Goal: Task Accomplishment & Management: Complete application form

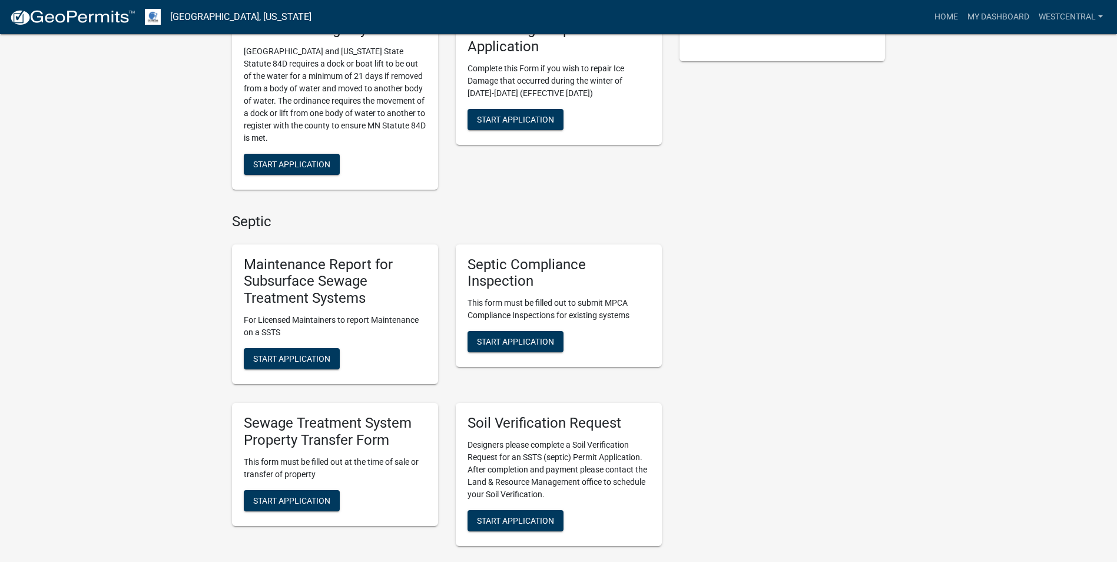
scroll to position [353, 0]
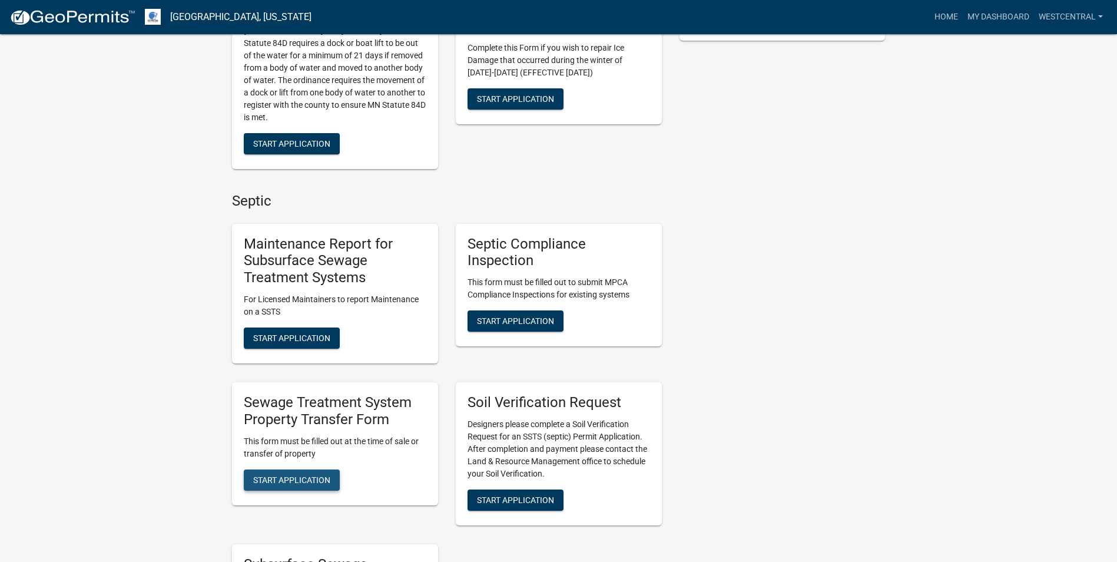
click at [289, 441] on span "Start Application" at bounding box center [291, 479] width 77 height 9
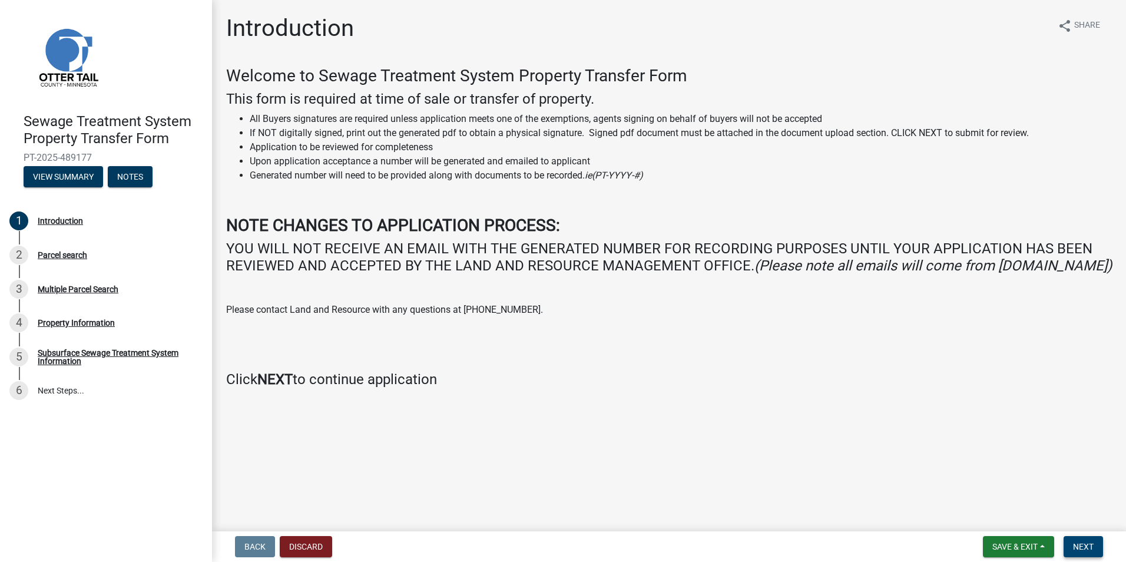
click at [550, 441] on button "Next" at bounding box center [1083, 546] width 39 height 21
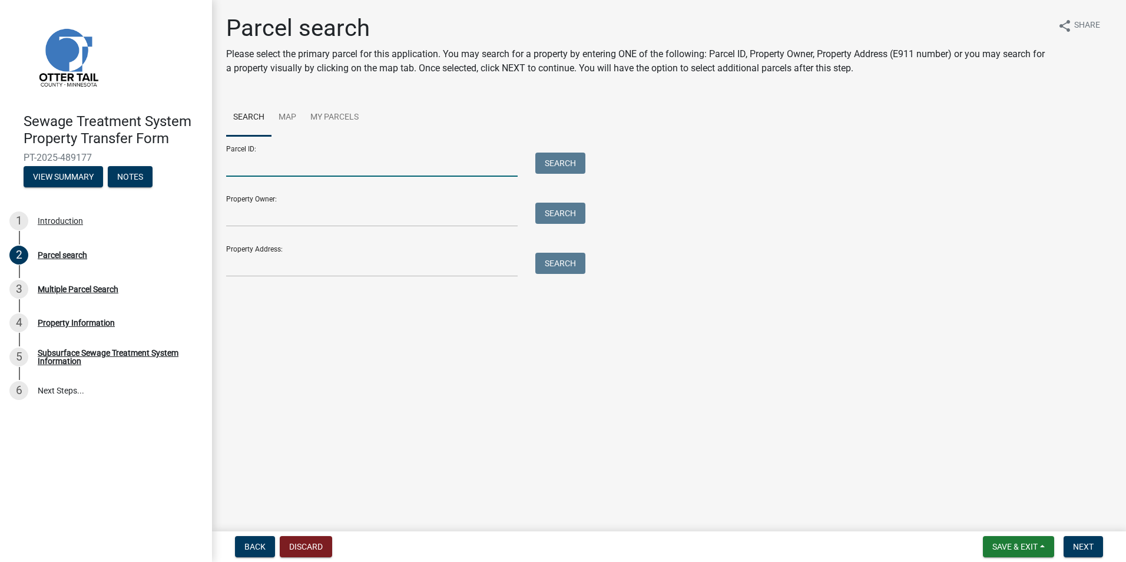
click at [239, 169] on input "Parcel ID:" at bounding box center [372, 165] width 292 height 24
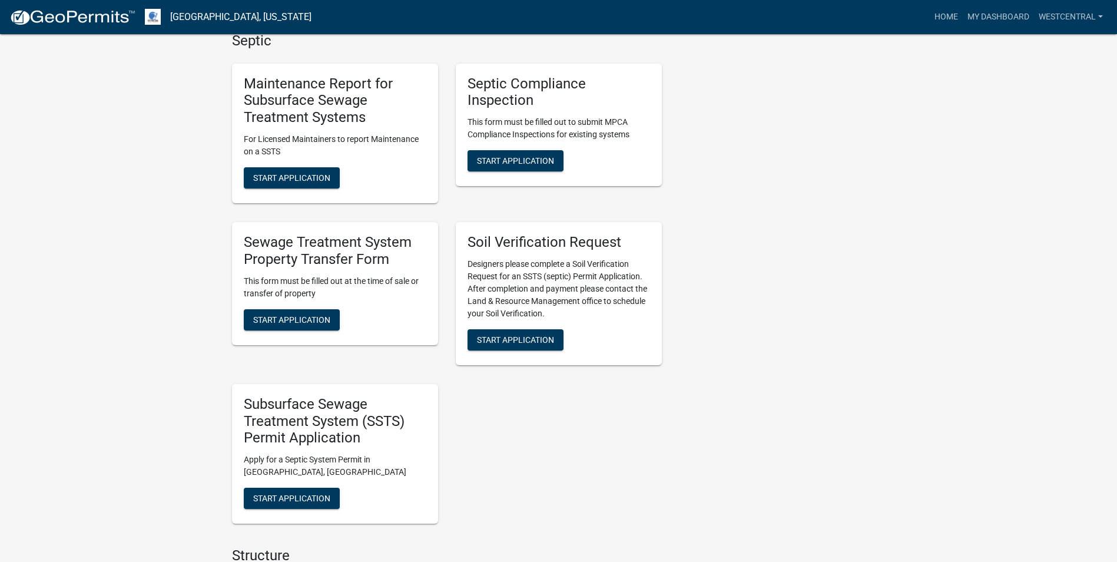
scroll to position [530, 0]
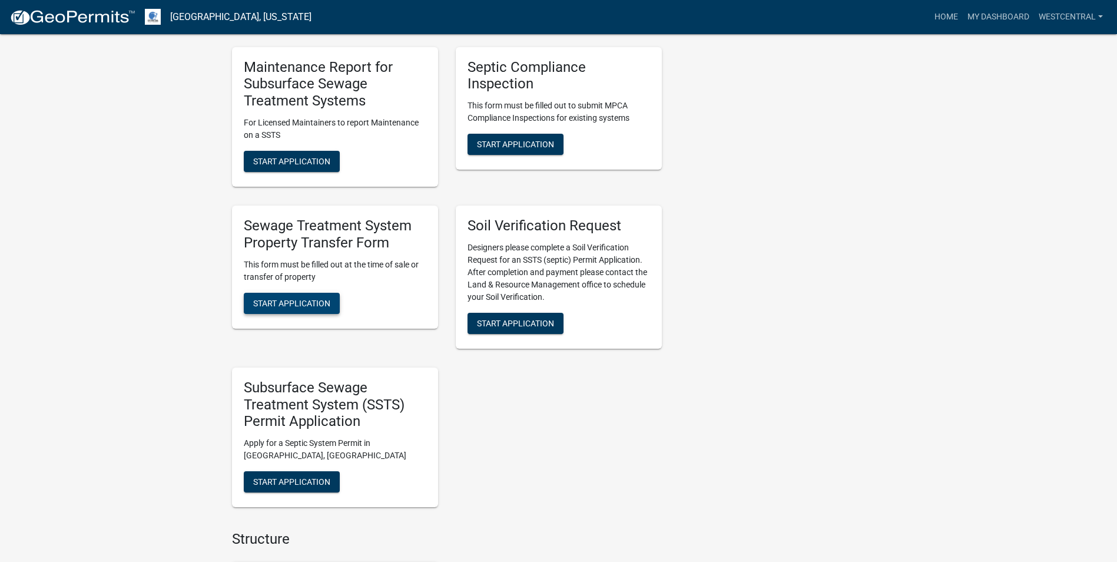
click at [292, 302] on span "Start Application" at bounding box center [291, 302] width 77 height 9
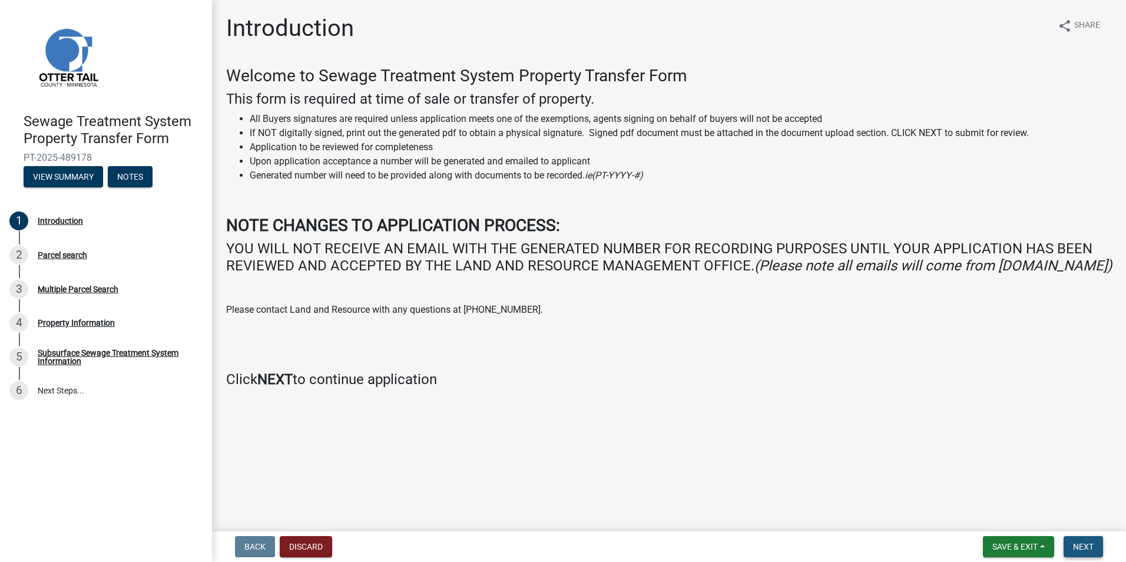
drag, startPoint x: 1087, startPoint y: 544, endPoint x: 708, endPoint y: 456, distance: 388.7
click at [1086, 544] on span "Next" at bounding box center [1083, 546] width 21 height 9
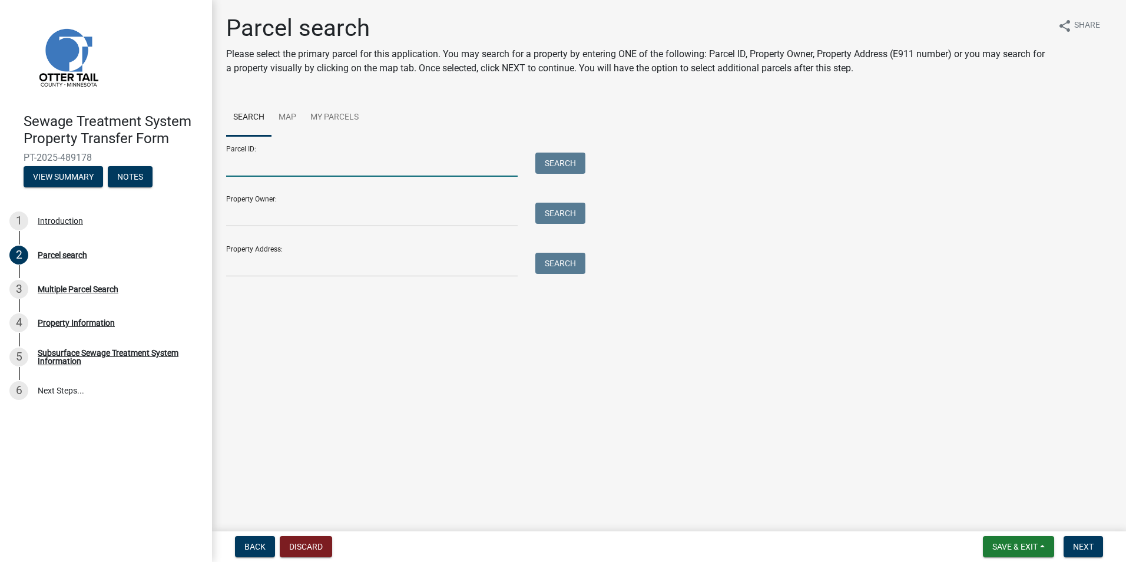
drag, startPoint x: 252, startPoint y: 169, endPoint x: 345, endPoint y: 170, distance: 93.1
click at [252, 169] on input "Parcel ID:" at bounding box center [372, 165] width 292 height 24
paste input "72000990146001"
type input "72000990146001"
click at [563, 151] on div "Parcel ID: 72000990146001 Search" at bounding box center [402, 156] width 353 height 41
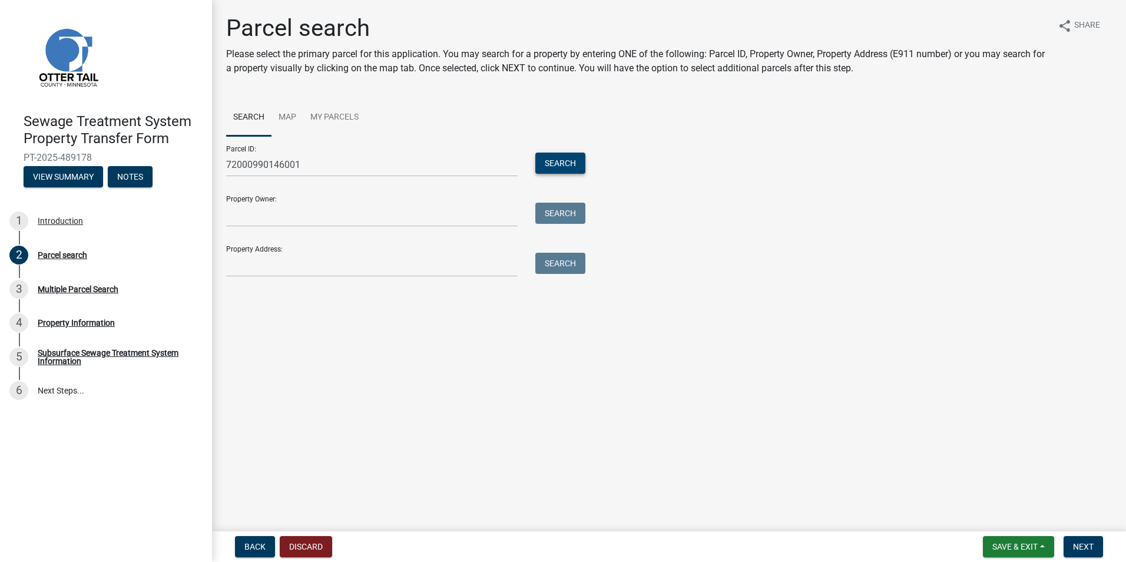
click at [563, 161] on button "Search" at bounding box center [560, 163] width 50 height 21
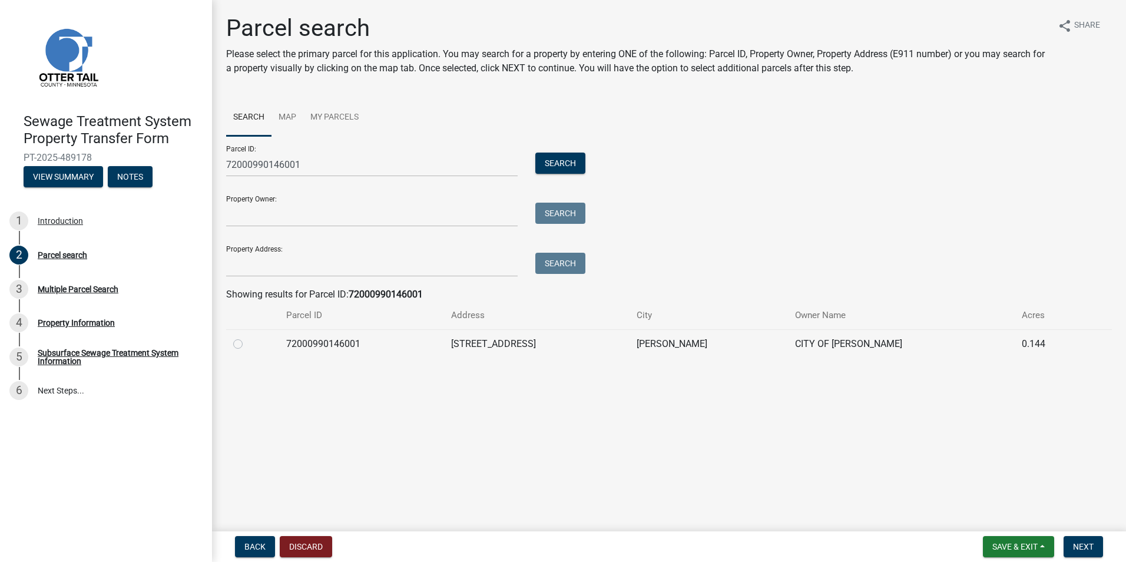
click at [247, 337] on label at bounding box center [247, 337] width 0 height 0
click at [247, 343] on input "radio" at bounding box center [251, 341] width 8 height 8
radio input "true"
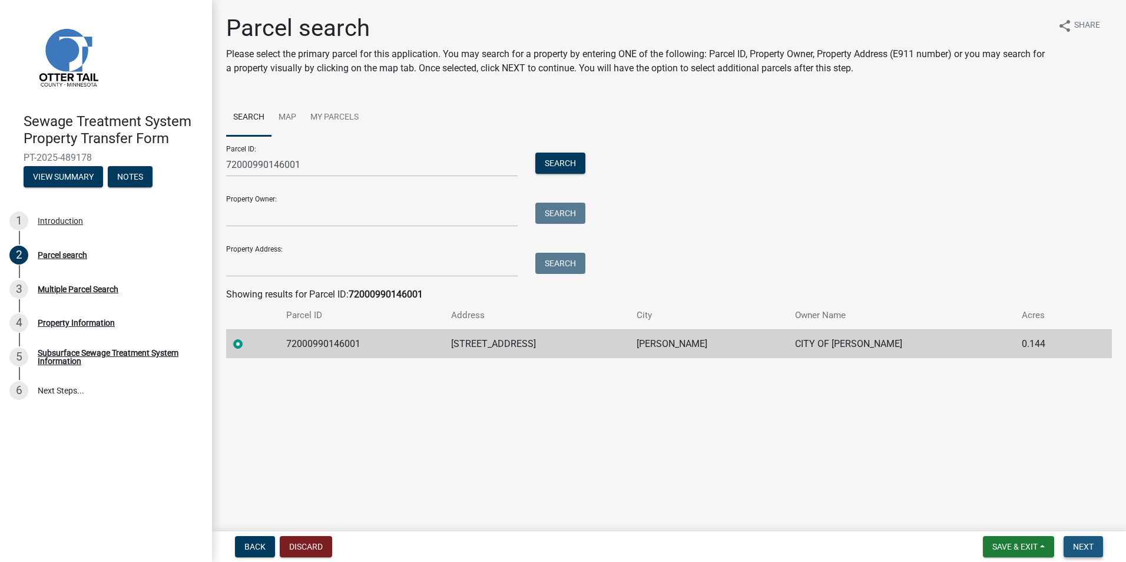
click at [1089, 545] on span "Next" at bounding box center [1083, 546] width 21 height 9
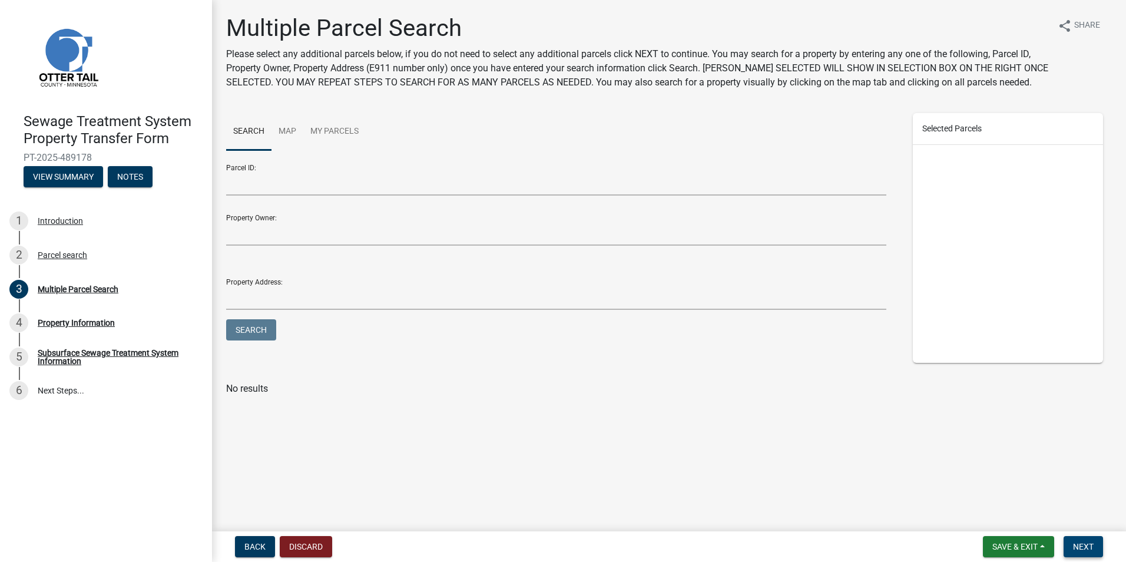
click at [1075, 544] on span "Next" at bounding box center [1083, 546] width 21 height 9
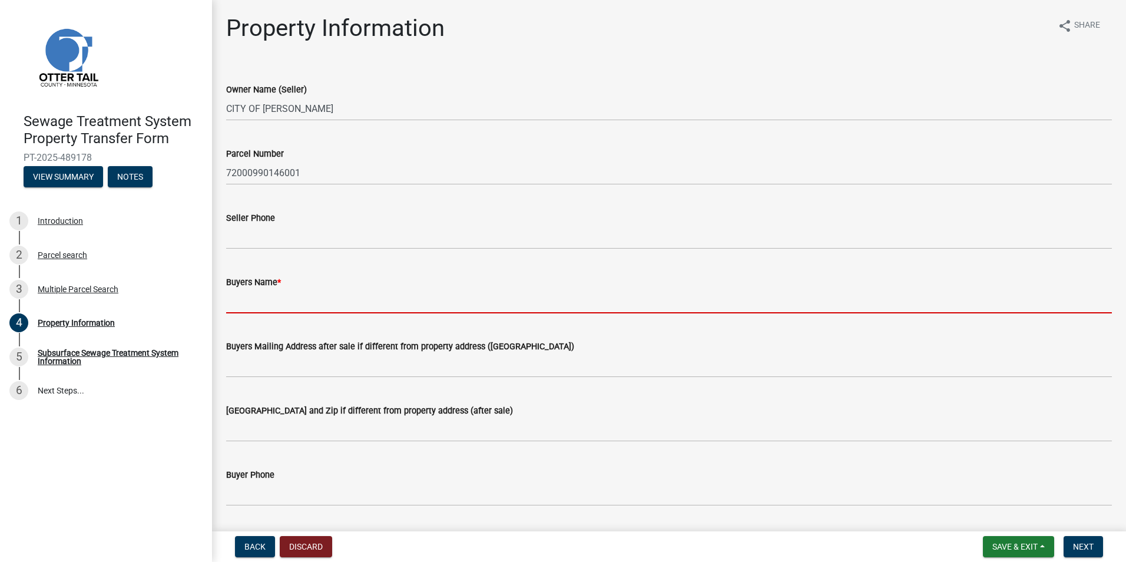
drag, startPoint x: 266, startPoint y: 305, endPoint x: 303, endPoint y: 296, distance: 38.0
click at [266, 305] on input "Buyers Name *" at bounding box center [669, 301] width 886 height 24
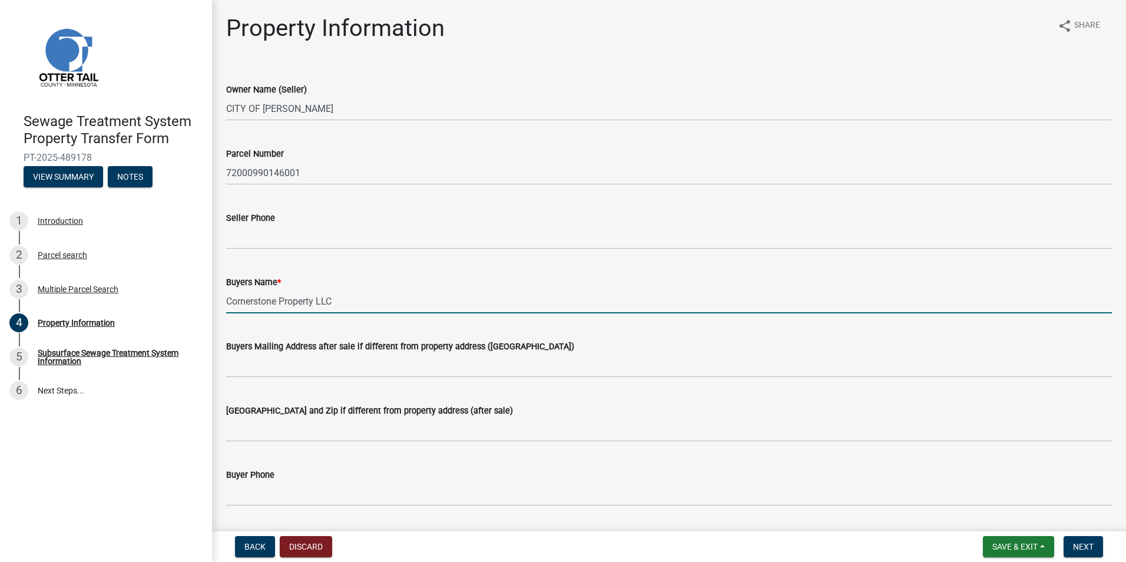
click at [315, 301] on input "Cornerstone Property LLC" at bounding box center [669, 301] width 886 height 24
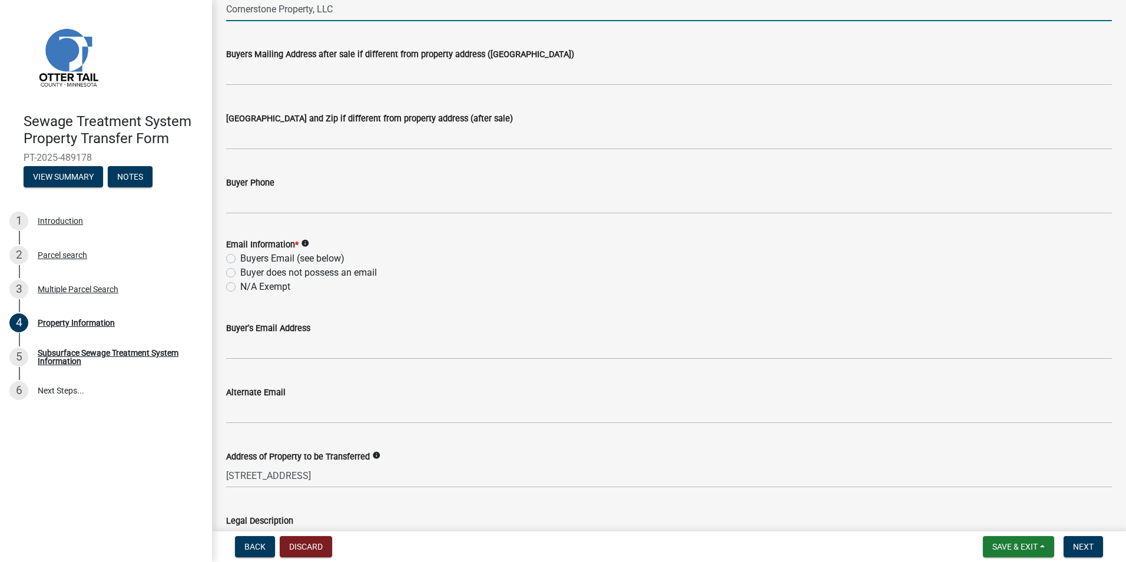
scroll to position [353, 0]
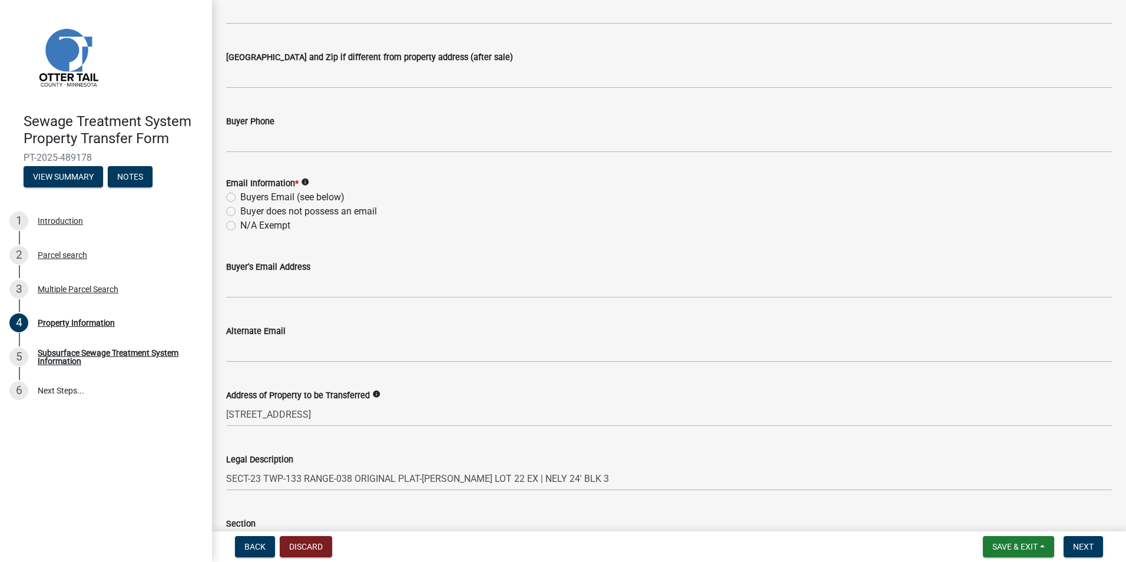
type input "Cornerstone Property, LLC"
click at [240, 227] on label "N/A Exempt" at bounding box center [265, 226] width 50 height 14
click at [240, 226] on input "N/A Exempt" at bounding box center [244, 223] width 8 height 8
radio input "true"
drag, startPoint x: 1090, startPoint y: 548, endPoint x: 1080, endPoint y: 540, distance: 13.1
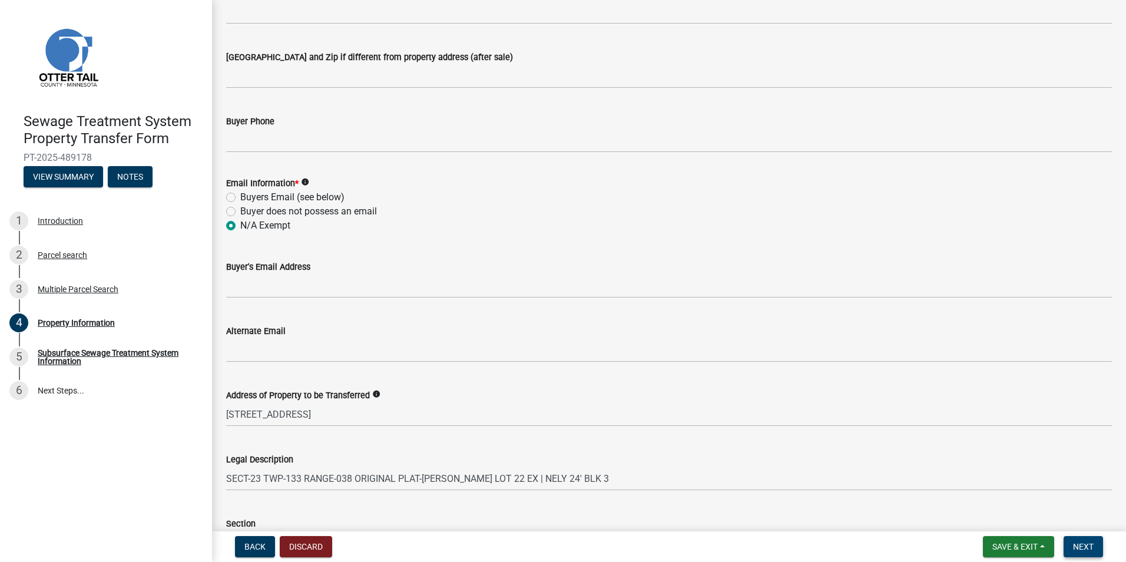
click at [1089, 547] on span "Next" at bounding box center [1083, 546] width 21 height 9
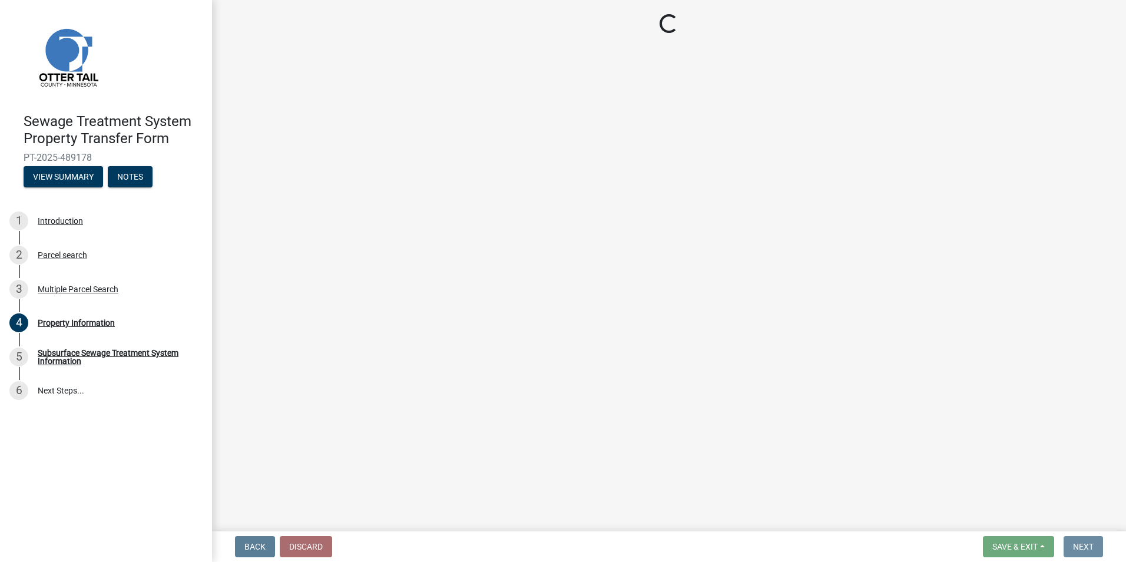
scroll to position [0, 0]
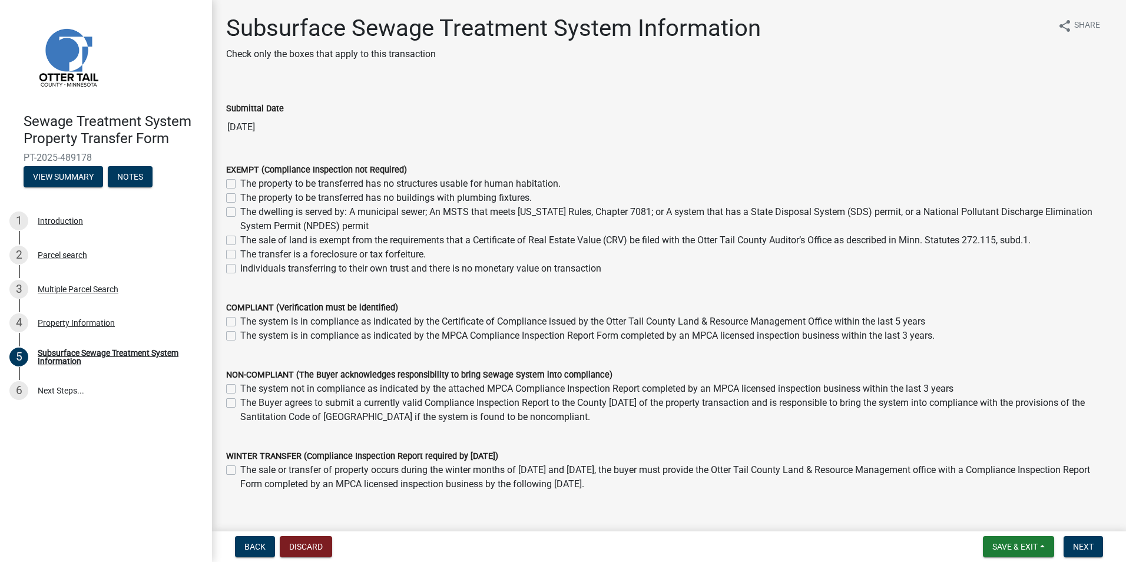
click at [240, 181] on label "The property to be transferred has no structures usable for human habitation." at bounding box center [400, 184] width 320 height 14
click at [240, 181] on input "The property to be transferred has no structures usable for human habitation." at bounding box center [244, 181] width 8 height 8
checkbox input "true"
checkbox input "false"
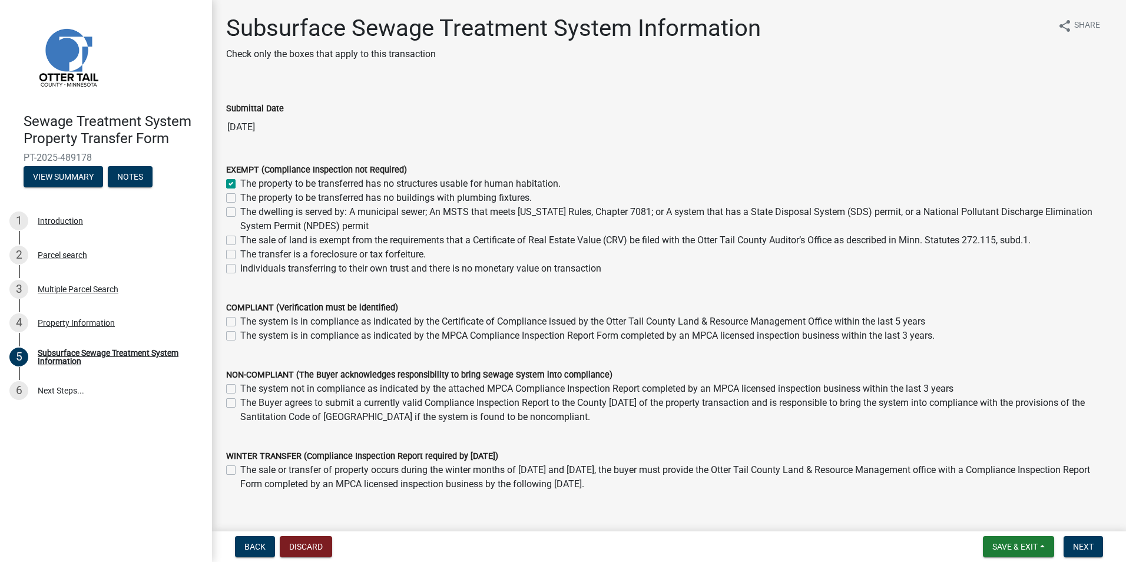
checkbox input "false"
click at [1082, 544] on span "Next" at bounding box center [1083, 546] width 21 height 9
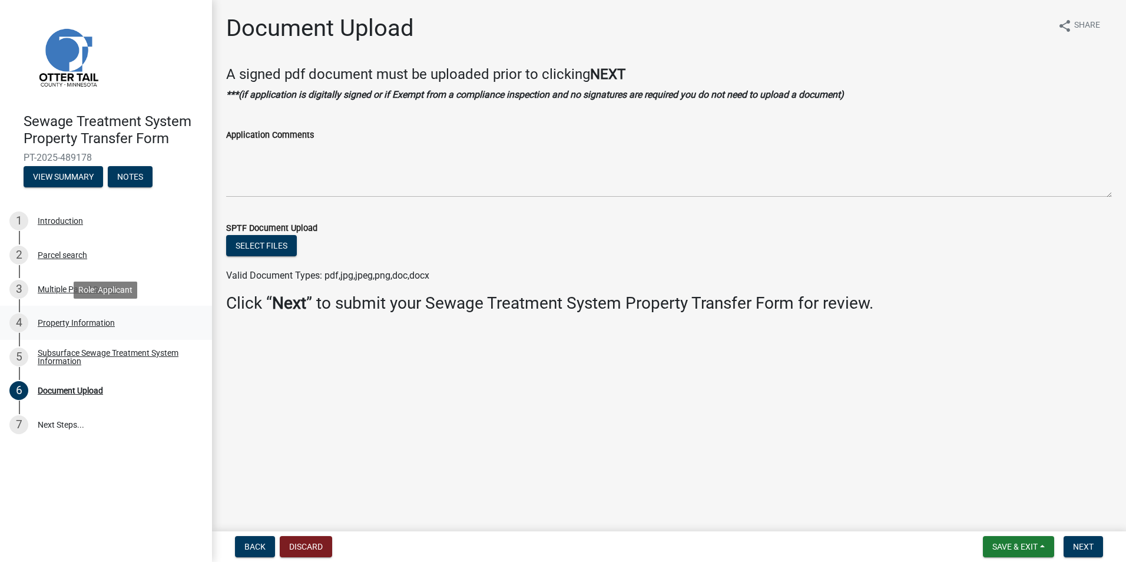
click at [61, 322] on div "Property Information" at bounding box center [76, 323] width 77 height 8
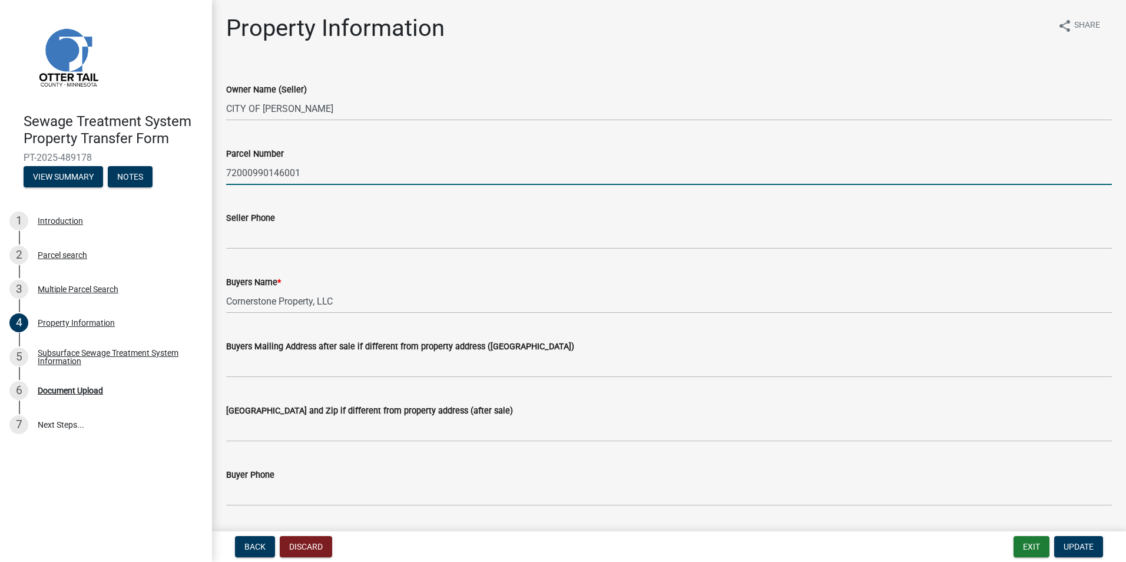
click at [324, 174] on input "72000990146001" at bounding box center [669, 173] width 886 height 24
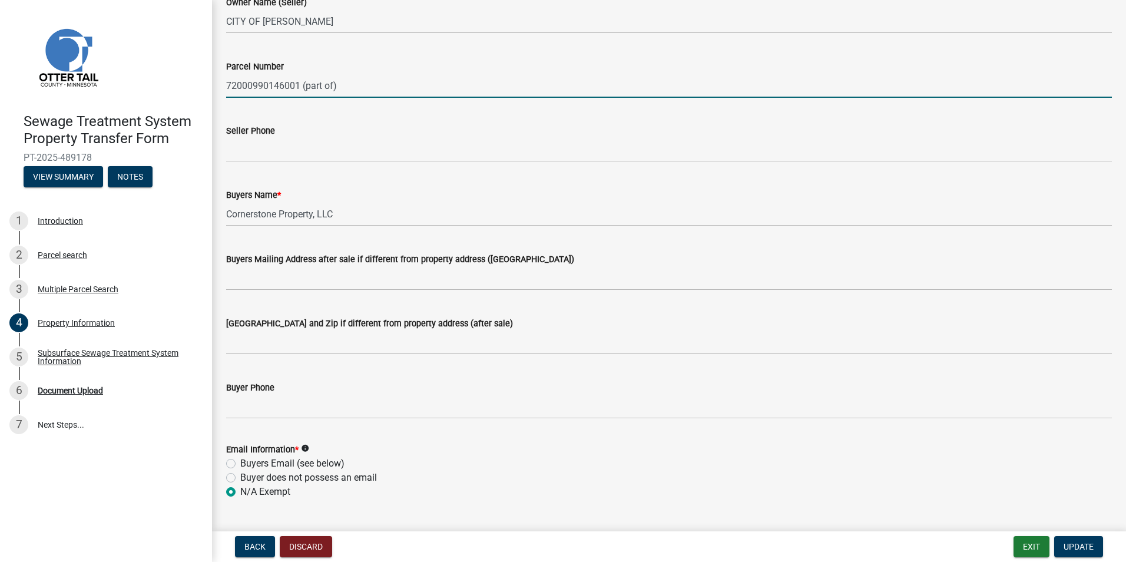
scroll to position [236, 0]
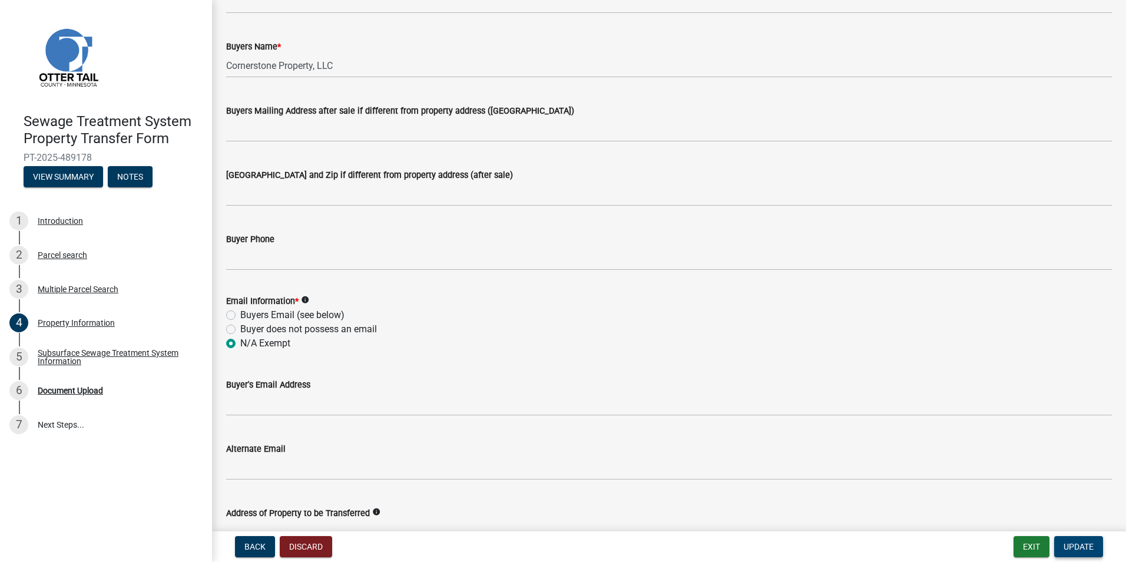
type input "72000990146001 (part of)"
click at [1087, 542] on span "Update" at bounding box center [1079, 546] width 30 height 9
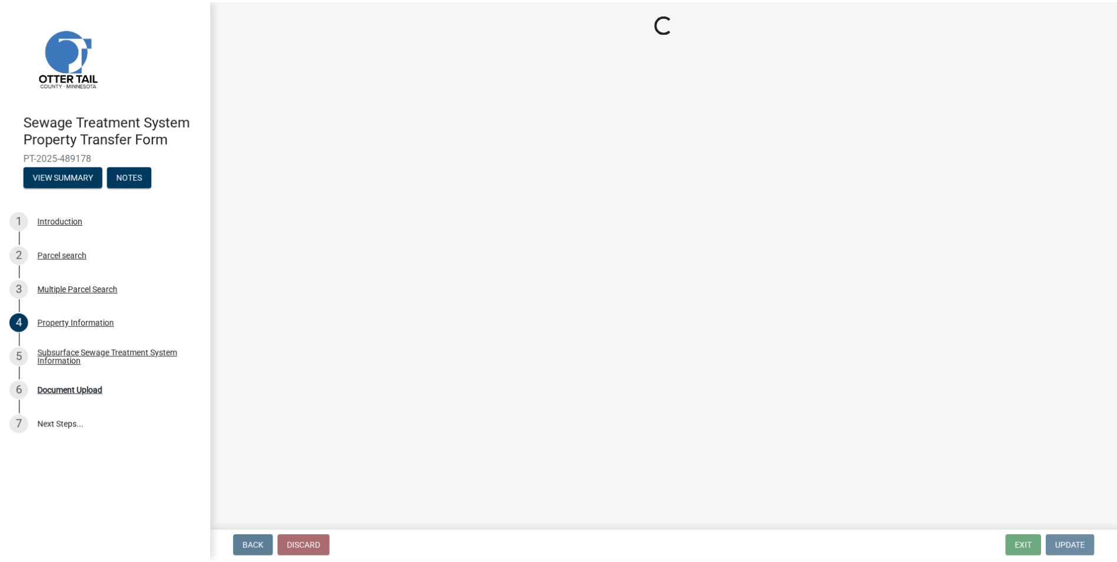
scroll to position [0, 0]
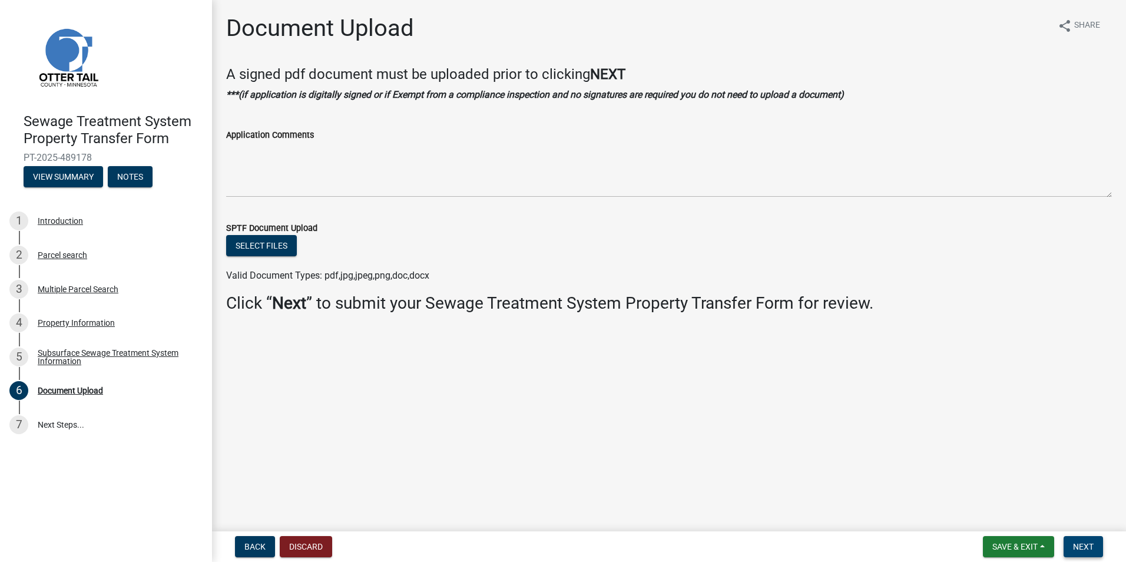
click at [1094, 547] on span "Next" at bounding box center [1083, 546] width 21 height 9
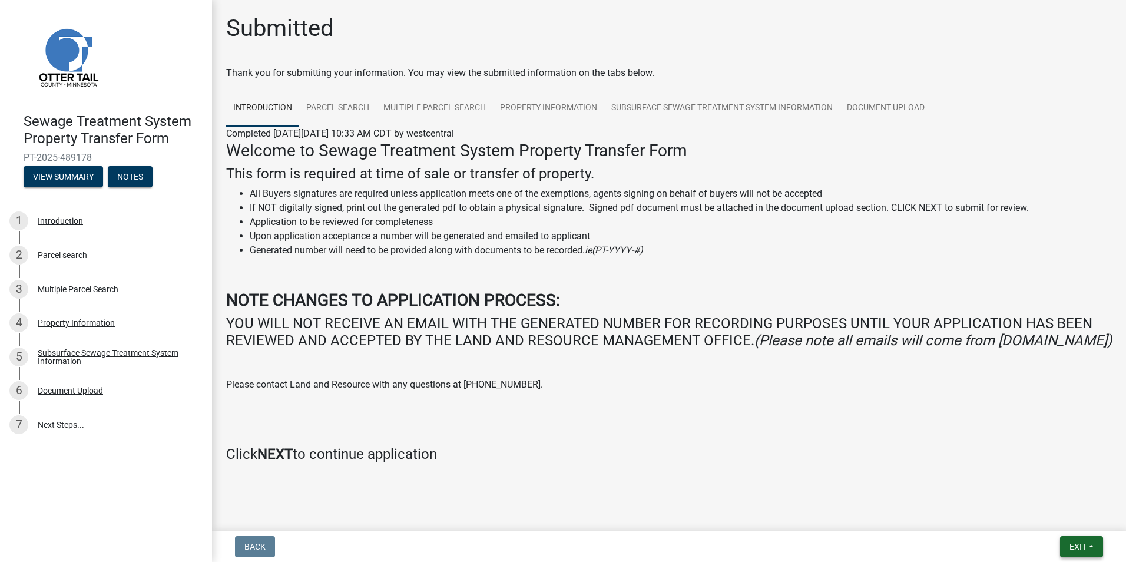
click at [1075, 548] on span "Exit" at bounding box center [1078, 546] width 17 height 9
click at [1055, 515] on button "Save & Exit" at bounding box center [1056, 516] width 94 height 28
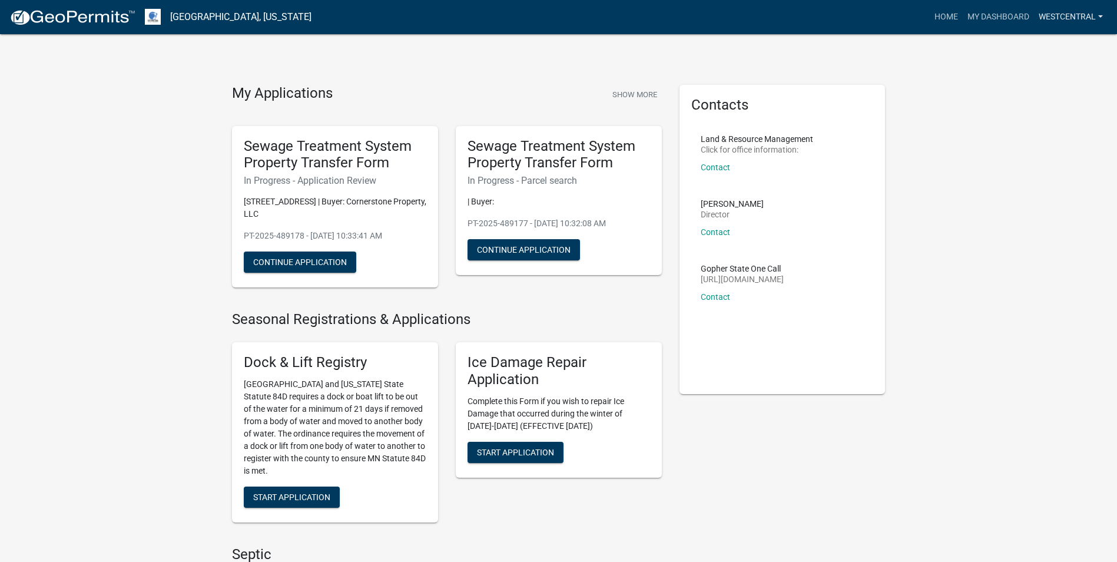
click at [1092, 13] on link "westcentral" at bounding box center [1071, 17] width 74 height 22
click at [1080, 45] on link "Account" at bounding box center [1061, 48] width 94 height 28
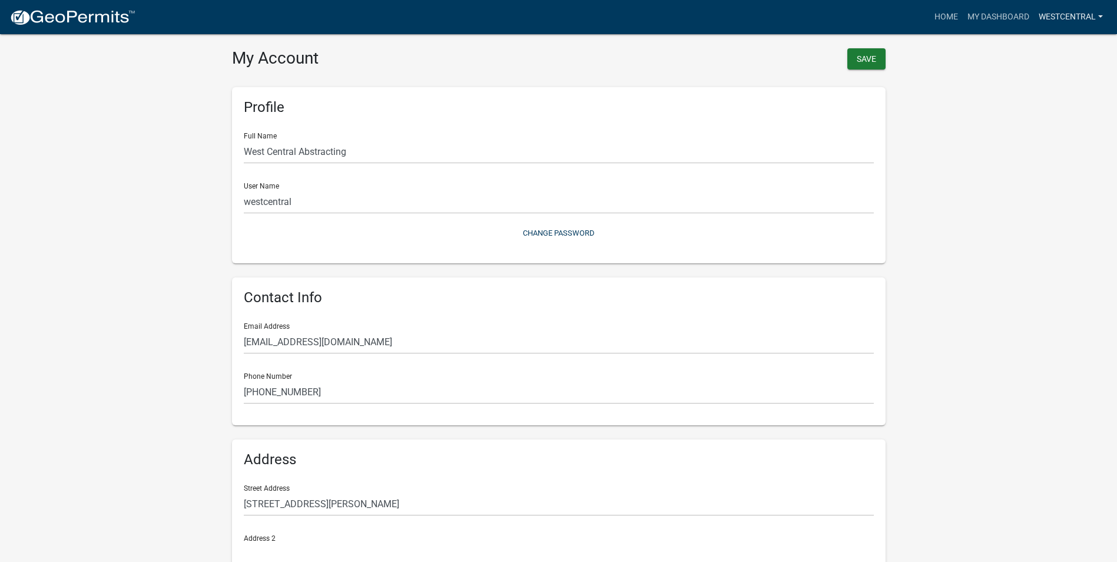
click at [1099, 10] on link "westcentral" at bounding box center [1071, 17] width 74 height 22
click at [1040, 53] on link "Account" at bounding box center [1061, 48] width 94 height 28
click at [1103, 12] on link "westcentral" at bounding box center [1071, 17] width 74 height 22
click at [1044, 47] on link "Account" at bounding box center [1061, 48] width 94 height 28
